Goal: Task Accomplishment & Management: Manage account settings

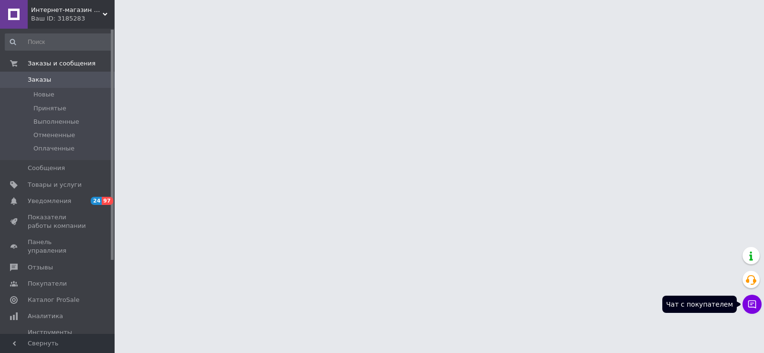
click at [753, 309] on button "Чат с покупателем" at bounding box center [752, 304] width 19 height 19
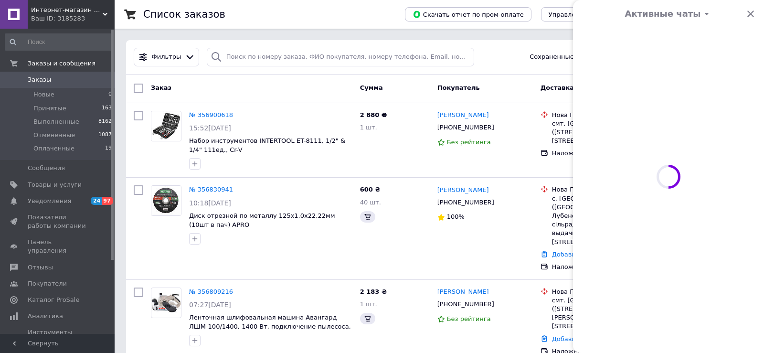
click at [750, 300] on button "Чат с покупателем" at bounding box center [752, 304] width 19 height 19
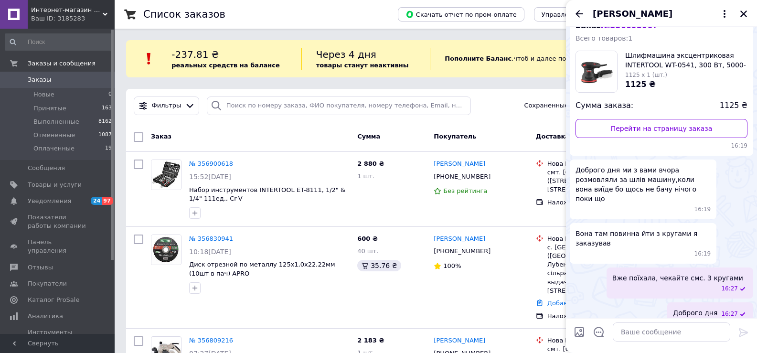
scroll to position [37, 0]
click at [641, 333] on textarea at bounding box center [672, 331] width 118 height 19
paste textarea "Доброго дня. Ваше замовлення 'Шлифмашина эксцентриковая INTERTOOL WT-0541, бума…"
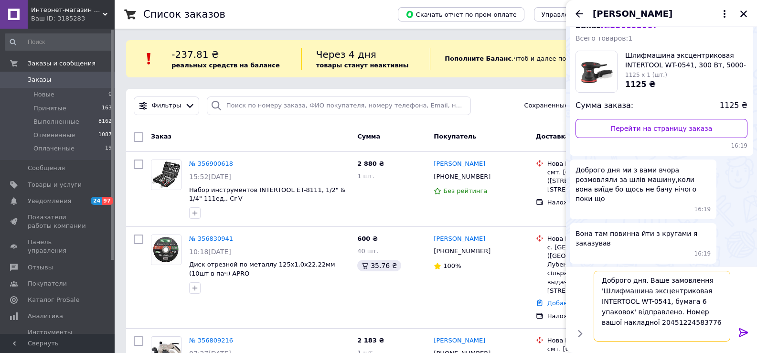
type textarea "Доброго дня. Ваше замовлення 'Шлифмашина эксцентриковая INTERTOOL WT-0541, бума…"
click at [747, 334] on icon at bounding box center [743, 332] width 11 height 11
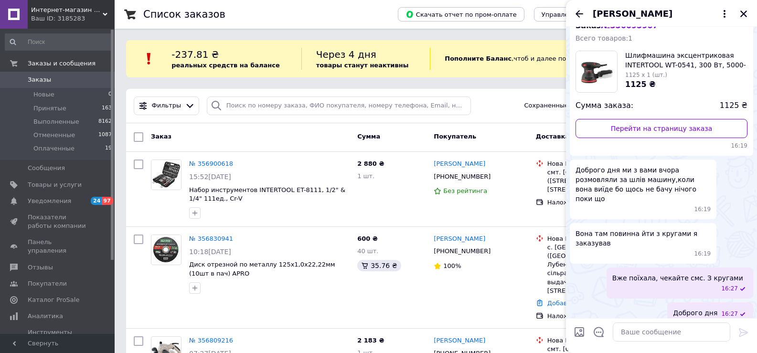
scroll to position [101, 0]
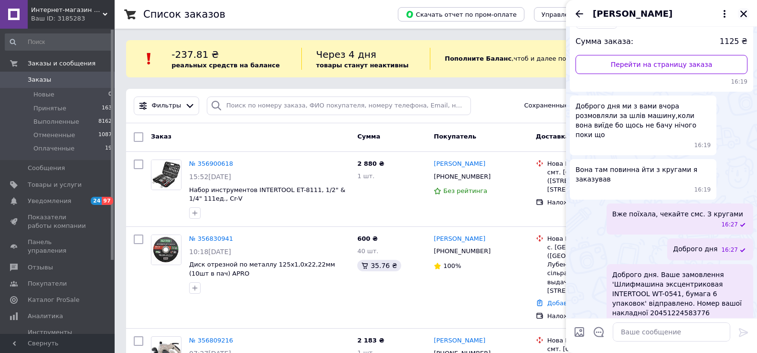
click at [742, 13] on icon "Закрыть" at bounding box center [744, 14] width 7 height 7
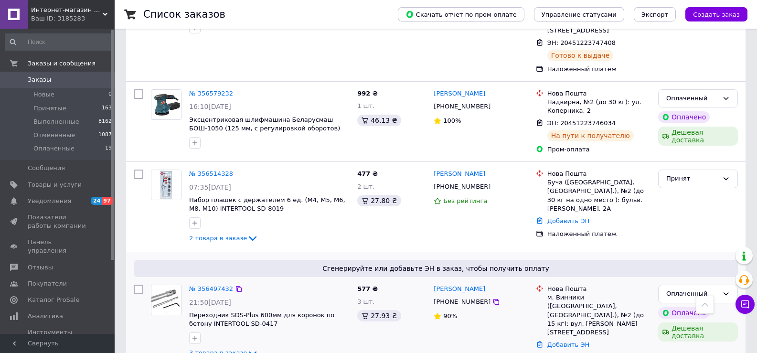
scroll to position [860, 0]
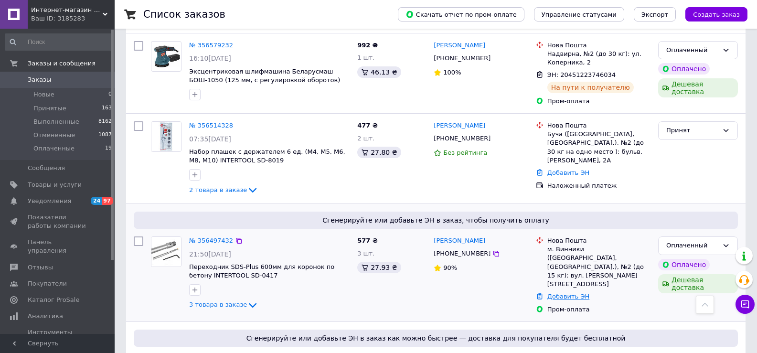
click at [562, 293] on link "Добавить ЭН" at bounding box center [569, 296] width 42 height 7
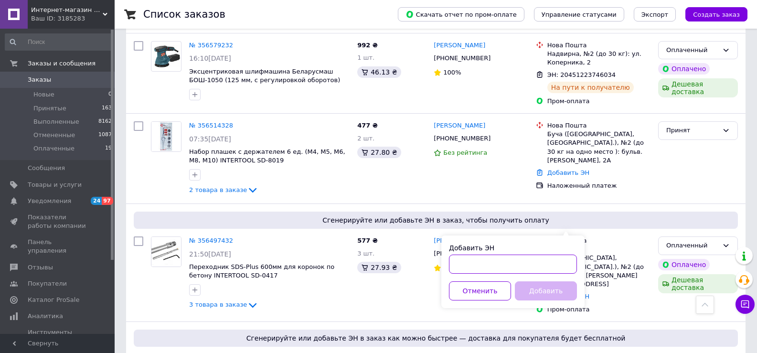
click at [461, 262] on input "Добавить ЭН" at bounding box center [513, 264] width 128 height 19
paste input "20451225201271"
type input "20451225201271"
click at [541, 292] on button "Добавить" at bounding box center [546, 290] width 62 height 19
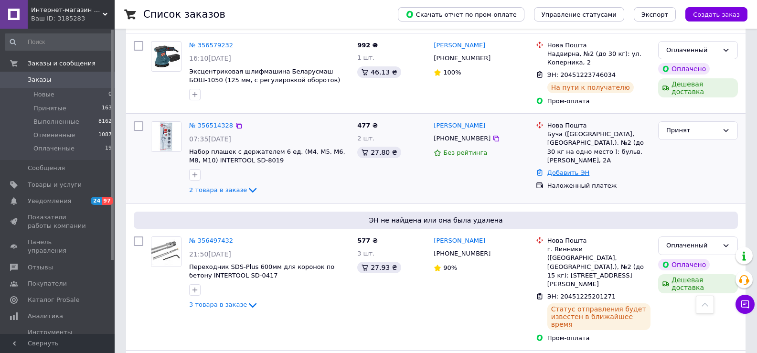
click at [573, 169] on link "Добавить ЭН" at bounding box center [569, 172] width 42 height 7
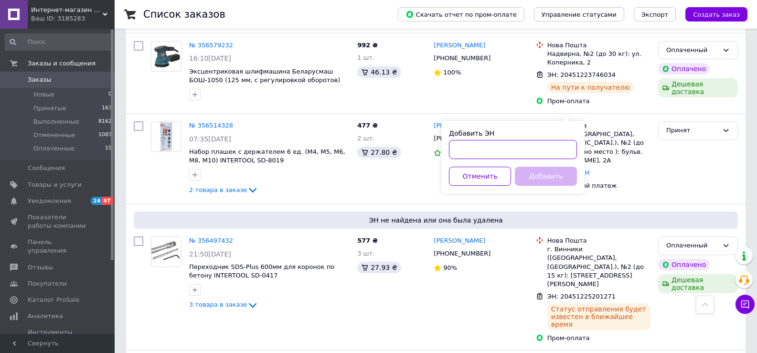
click at [462, 154] on input "Добавить ЭН" at bounding box center [513, 149] width 128 height 19
paste input "20451225196651"
type input "20451225196651"
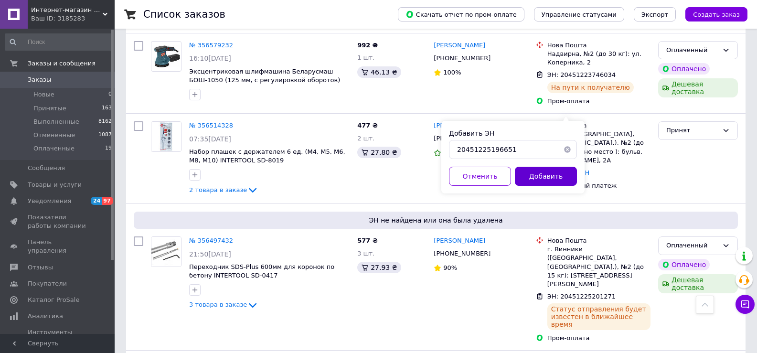
click at [528, 171] on button "Добавить" at bounding box center [546, 176] width 62 height 19
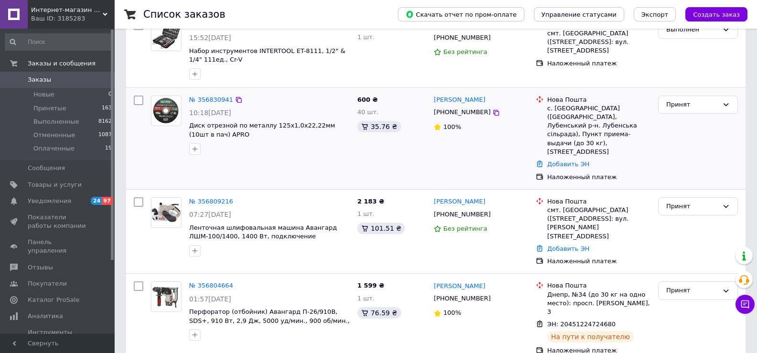
scroll to position [143, 0]
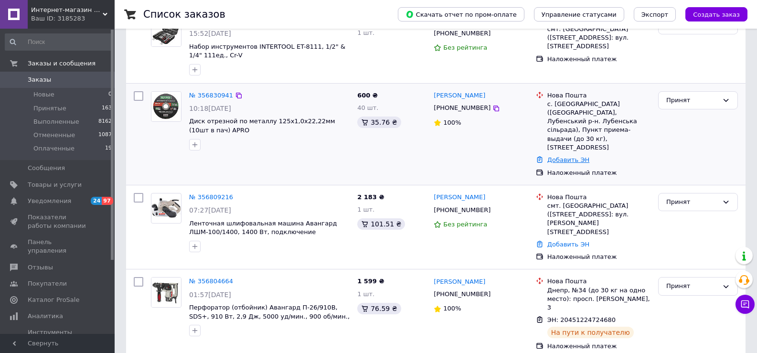
click at [568, 156] on link "Добавить ЭН" at bounding box center [569, 159] width 42 height 7
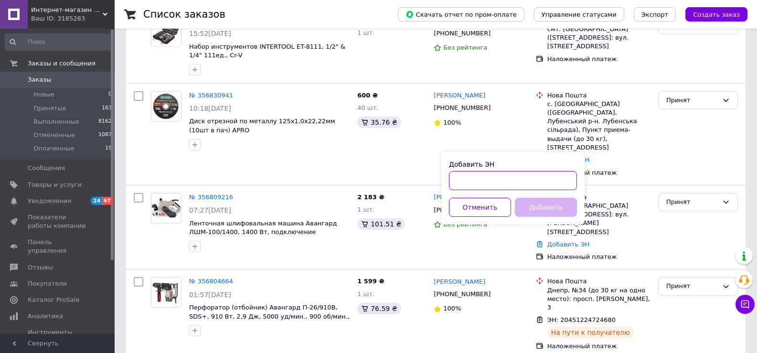
click at [475, 183] on input "Добавить ЭН" at bounding box center [513, 180] width 128 height 19
paste input "20400471839050"
type input "20400471839050"
click at [536, 206] on button "Добавить" at bounding box center [546, 207] width 62 height 19
